Goal: Find specific page/section: Find specific page/section

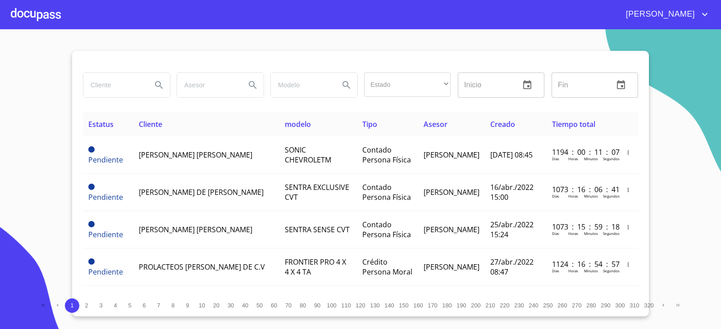
click at [126, 77] on input "search" at bounding box center [113, 85] width 61 height 24
type input "PRESTEMOS"
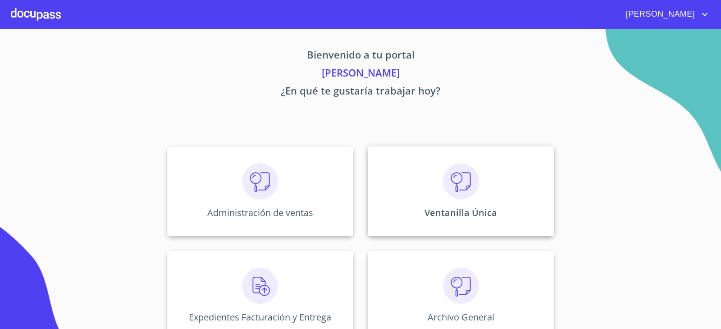
click at [406, 179] on div "Ventanilla Única" at bounding box center [460, 191] width 186 height 90
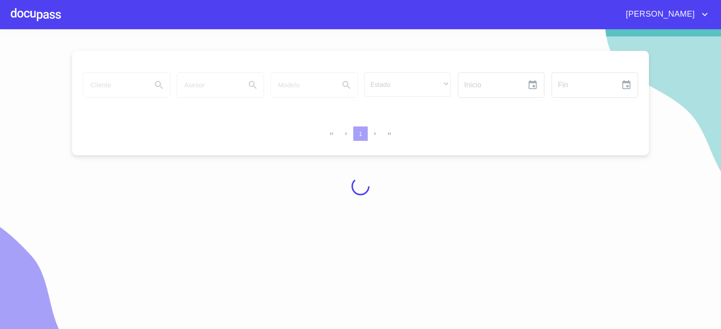
click at [140, 79] on div at bounding box center [360, 186] width 721 height 300
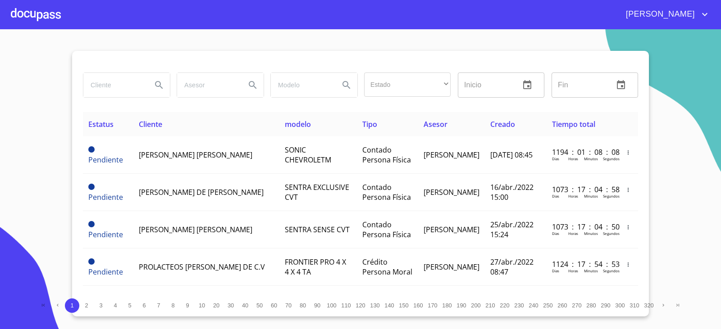
click at [133, 87] on input "search" at bounding box center [113, 85] width 61 height 24
type input "PRESTEMOS"
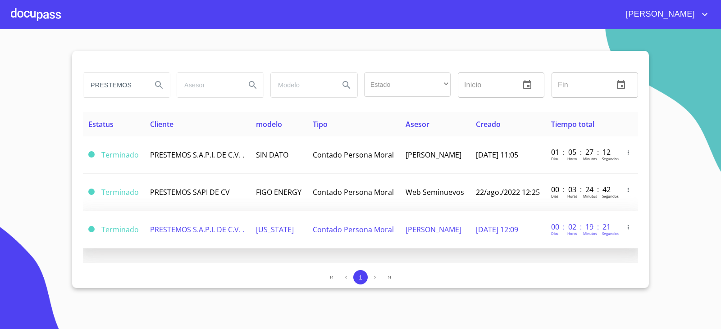
click at [245, 226] on td "PRESTEMOS S.A.P.I. DE C.V. ." at bounding box center [198, 229] width 106 height 37
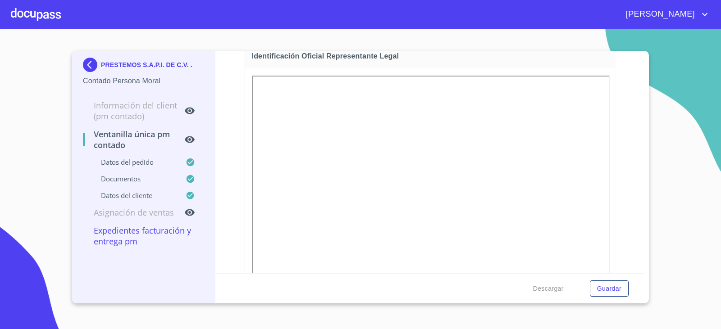
scroll to position [135, 0]
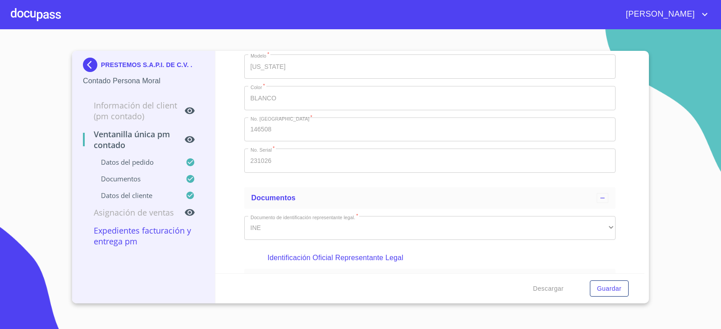
click at [89, 65] on img at bounding box center [92, 65] width 18 height 14
